Goal: Task Accomplishment & Management: Manage account settings

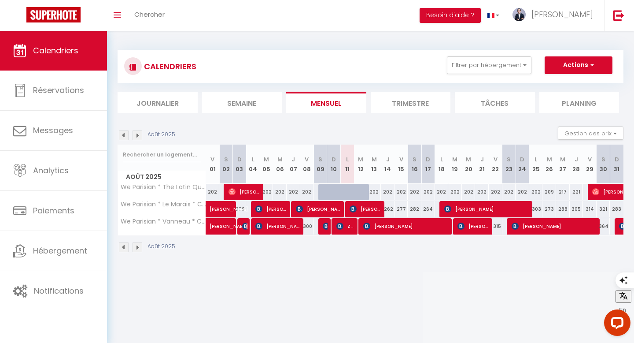
click at [138, 248] on img at bounding box center [138, 247] width 10 height 10
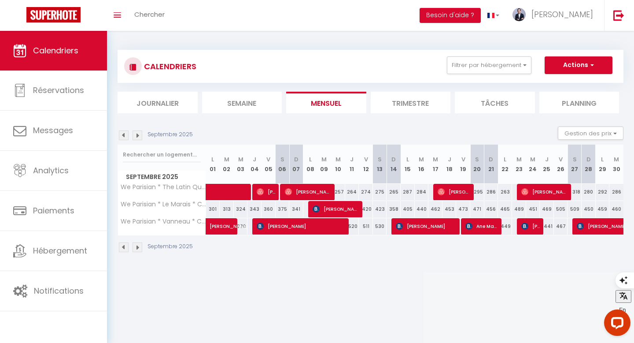
click at [136, 246] on img at bounding box center [138, 247] width 10 height 10
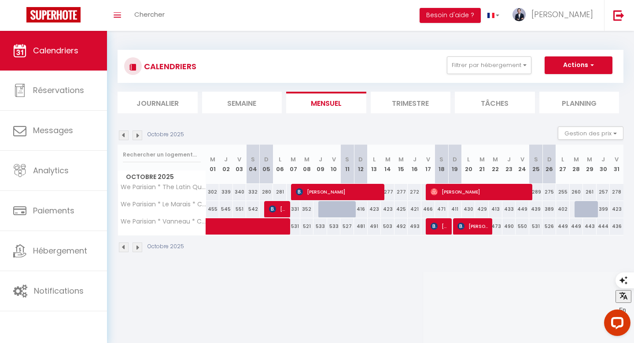
click at [124, 247] on img at bounding box center [124, 247] width 10 height 10
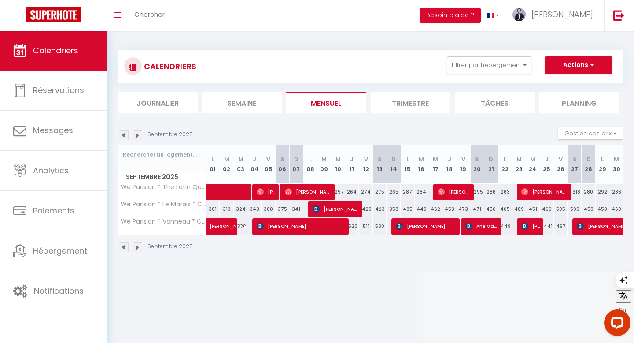
click at [617, 193] on div "286" at bounding box center [617, 192] width 14 height 16
type input "286"
type input "[DATE]"
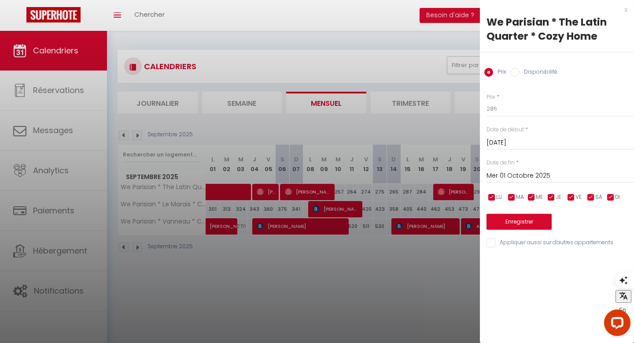
click at [530, 176] on input "Mer 01 Octobre 2025" at bounding box center [561, 175] width 148 height 11
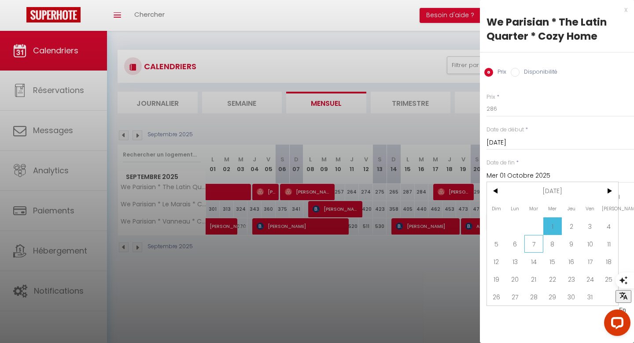
click at [538, 247] on span "7" at bounding box center [534, 244] width 19 height 18
type input "[DATE]"
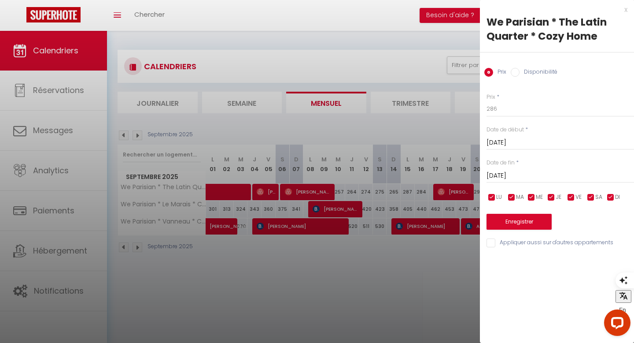
click at [526, 76] on label "Disponibilité" at bounding box center [539, 73] width 38 height 10
click at [520, 76] on input "Disponibilité" at bounding box center [515, 72] width 9 height 9
radio input "true"
radio input "false"
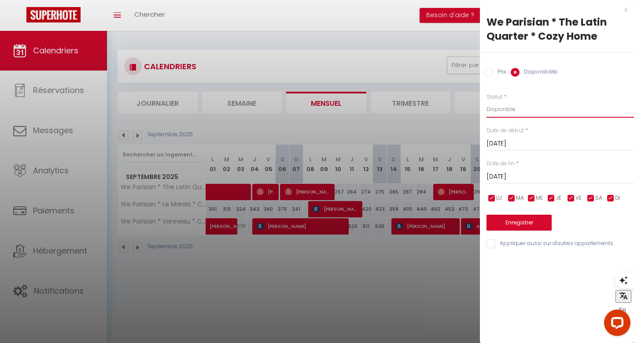
click at [520, 111] on select "Disponible Indisponible" at bounding box center [561, 109] width 148 height 17
select select "0"
click at [531, 233] on div "Prix * 286 Statut * Disponible Indisponible Date de début * [DATE] < [DATE] > D…" at bounding box center [557, 165] width 154 height 167
click at [531, 225] on button "Enregistrer" at bounding box center [519, 223] width 65 height 16
